Goal: Information Seeking & Learning: Compare options

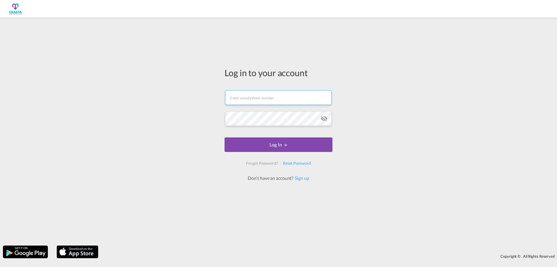
click at [244, 98] on input "text" at bounding box center [278, 97] width 107 height 15
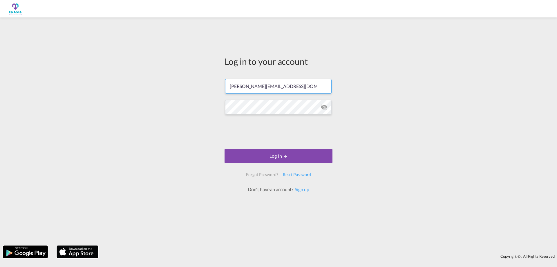
type input "[PERSON_NAME][EMAIL_ADDRESS][DOMAIN_NAME]"
click at [271, 155] on button "Log In" at bounding box center [279, 156] width 108 height 15
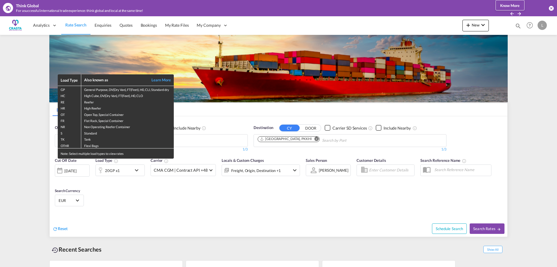
click at [215, 117] on div "Load Type Also known as Learn More GP General Purpose, DV(Dry Van), FT(Feet), H…" at bounding box center [278, 133] width 557 height 267
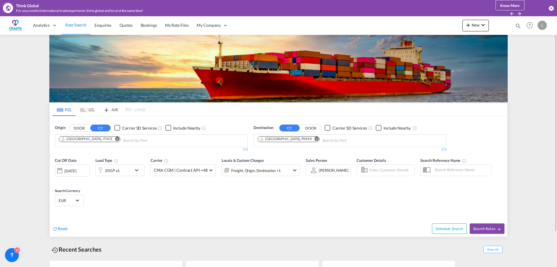
click at [115, 139] on md-icon "Remove" at bounding box center [117, 138] width 4 height 4
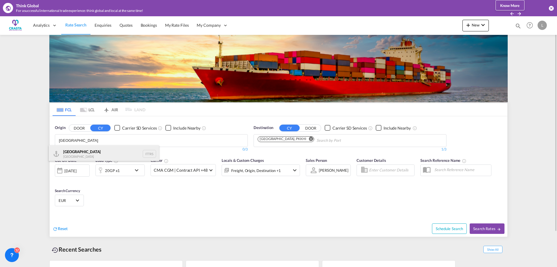
type input "[GEOGRAPHIC_DATA]"
click at [80, 153] on div "Trieste Italy ITTRS" at bounding box center [104, 153] width 110 height 17
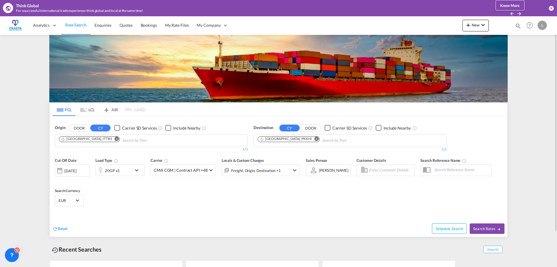
click at [315, 139] on md-icon "Remove" at bounding box center [317, 138] width 4 height 4
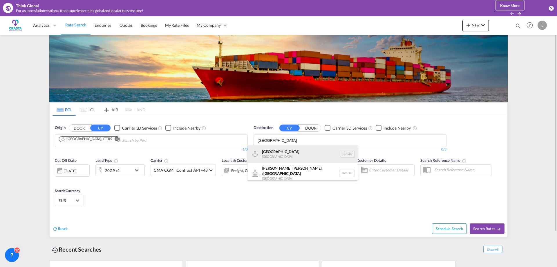
type input "[GEOGRAPHIC_DATA]"
click at [280, 152] on div "[GEOGRAPHIC_DATA] [GEOGRAPHIC_DATA] BRGIG" at bounding box center [303, 153] width 110 height 17
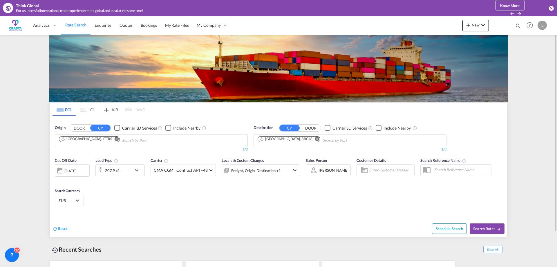
click at [126, 172] on div "20GP x1" at bounding box center [114, 170] width 36 height 12
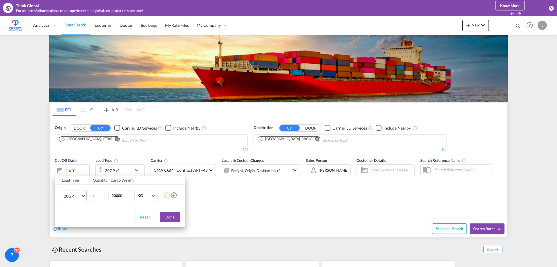
click at [80, 197] on span "20GP" at bounding box center [72, 196] width 17 height 6
click at [0, 0] on md-option "40RE" at bounding box center [0, 0] width 0 height 0
click at [174, 215] on button "Done" at bounding box center [170, 217] width 20 height 10
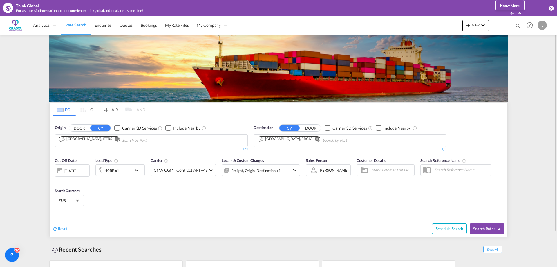
click at [80, 195] on div "EUR د.إ AED [GEOGRAPHIC_DATA] Dirham Af AFN Afghan afghani Lek ALL [GEOGRAPHIC_…" at bounding box center [69, 201] width 29 height 12
click at [107, 173] on div "40RE x1" at bounding box center [112, 170] width 14 height 8
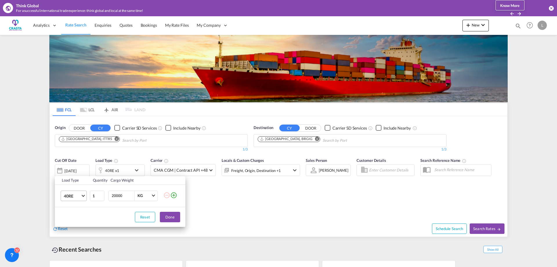
click at [72, 195] on span "40RE" at bounding box center [72, 196] width 17 height 6
click at [77, 192] on md-option "40HC" at bounding box center [78, 193] width 39 height 14
click at [175, 217] on button "Done" at bounding box center [170, 217] width 20 height 10
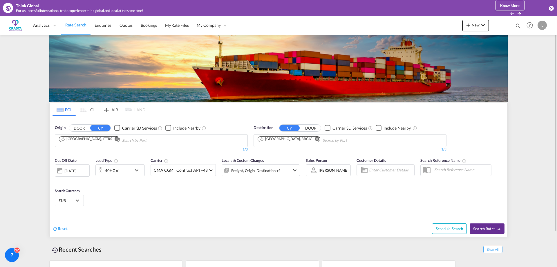
click at [478, 228] on span "Search Rates" at bounding box center [487, 228] width 28 height 5
type input "ITTRS to BRGIG / [DATE]"
